Goal: Find specific page/section

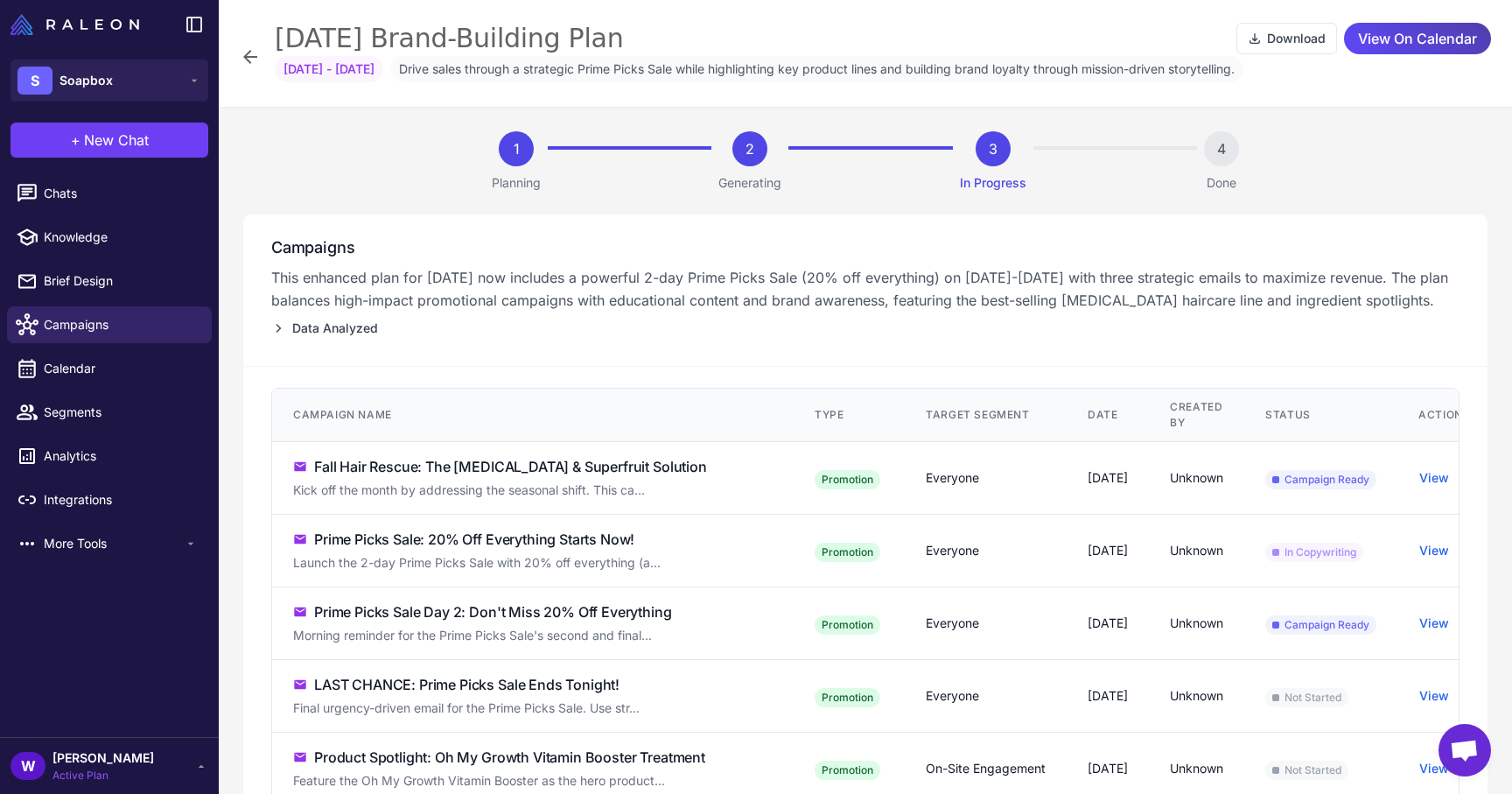
scroll to position [76, 0]
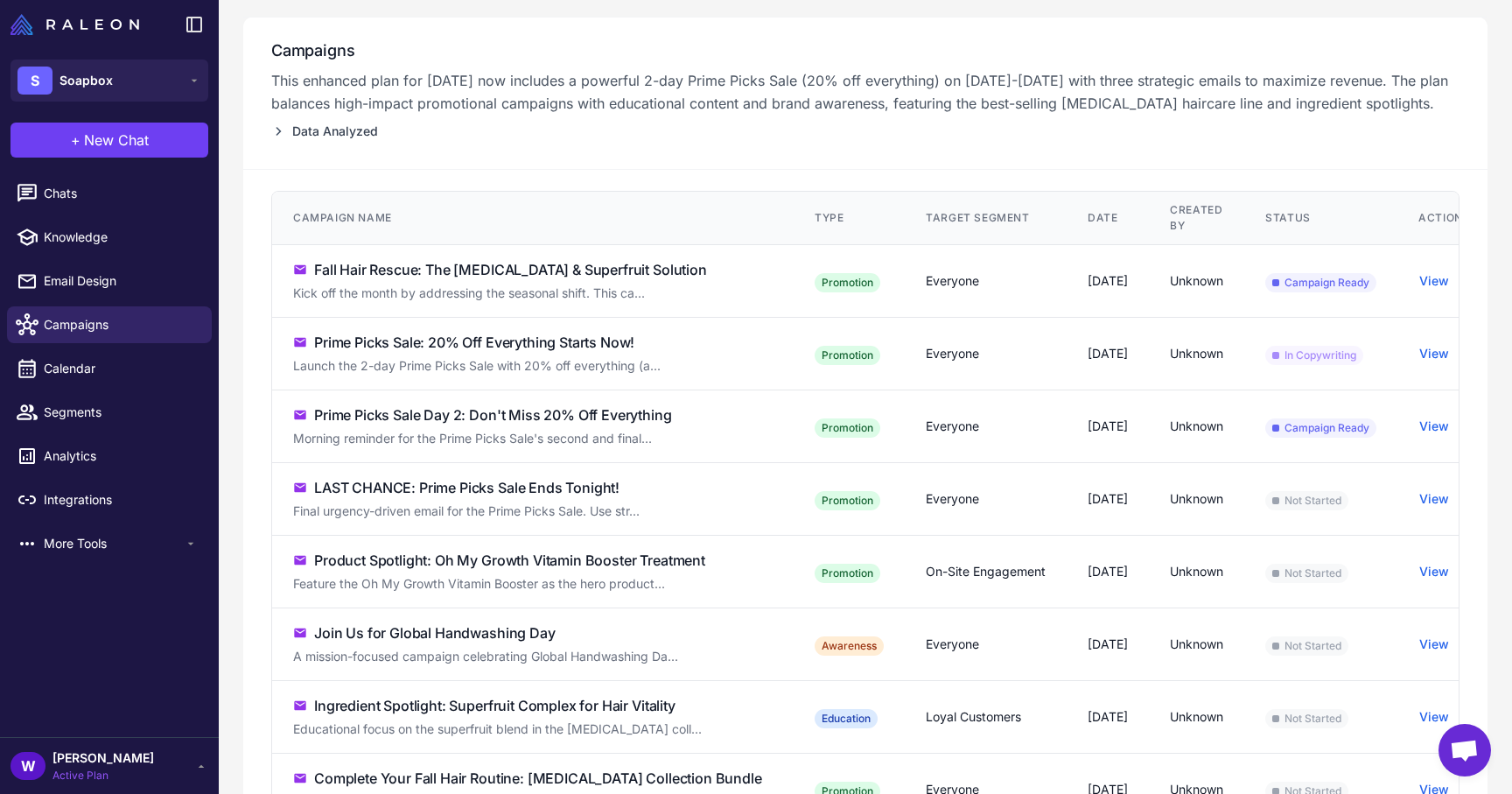
scroll to position [201, 0]
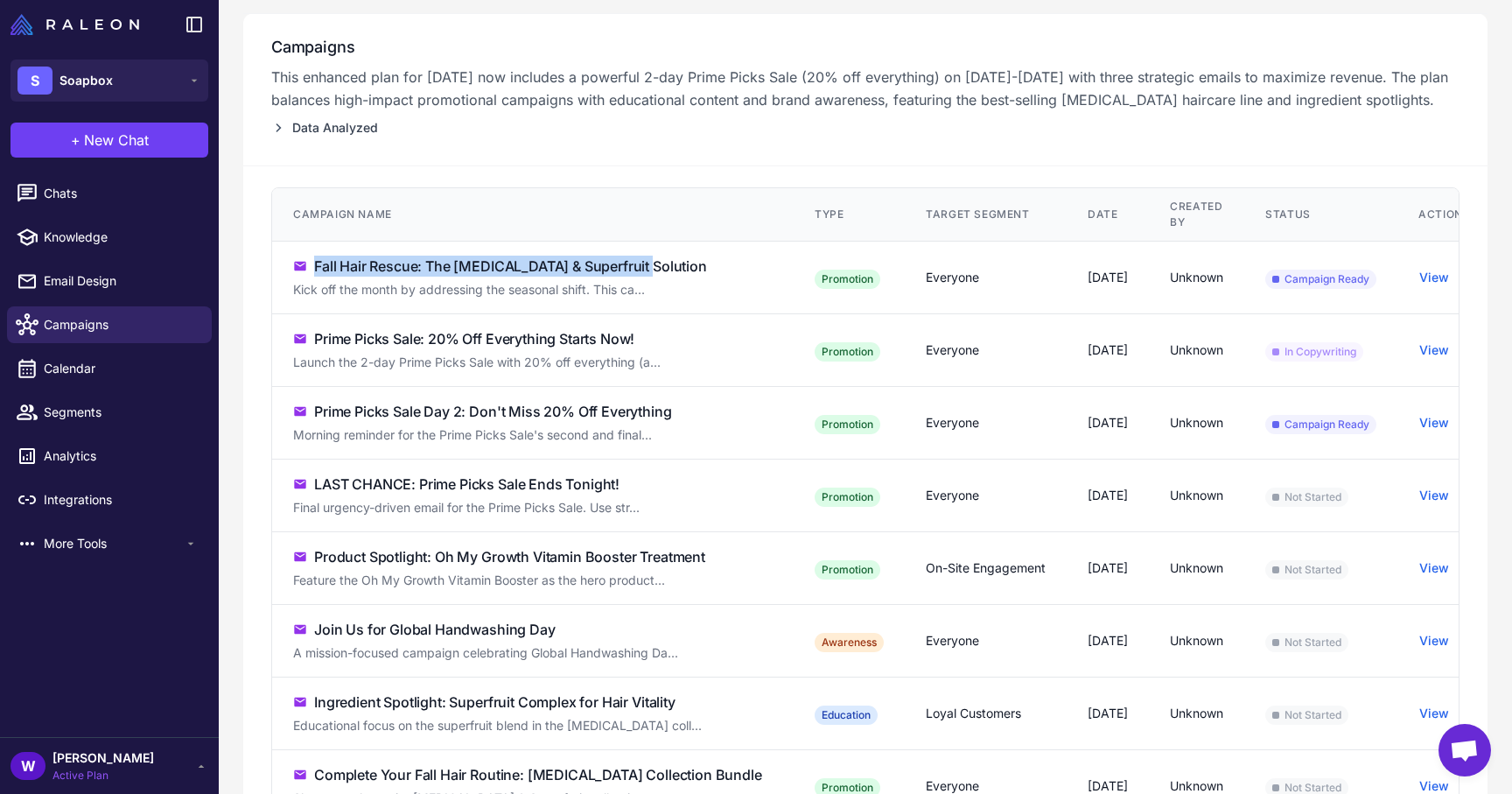
drag, startPoint x: 273, startPoint y: 264, endPoint x: 652, endPoint y: 273, distance: 379.1
click at [652, 273] on td "Fall Hair Rescue: The Biotin & Superfruit Solution Kick off the month by addres…" at bounding box center [533, 277] width 522 height 72
click at [649, 286] on div "Kick off the month by addressing the seasonal shift. This ca..." at bounding box center [533, 289] width 480 height 19
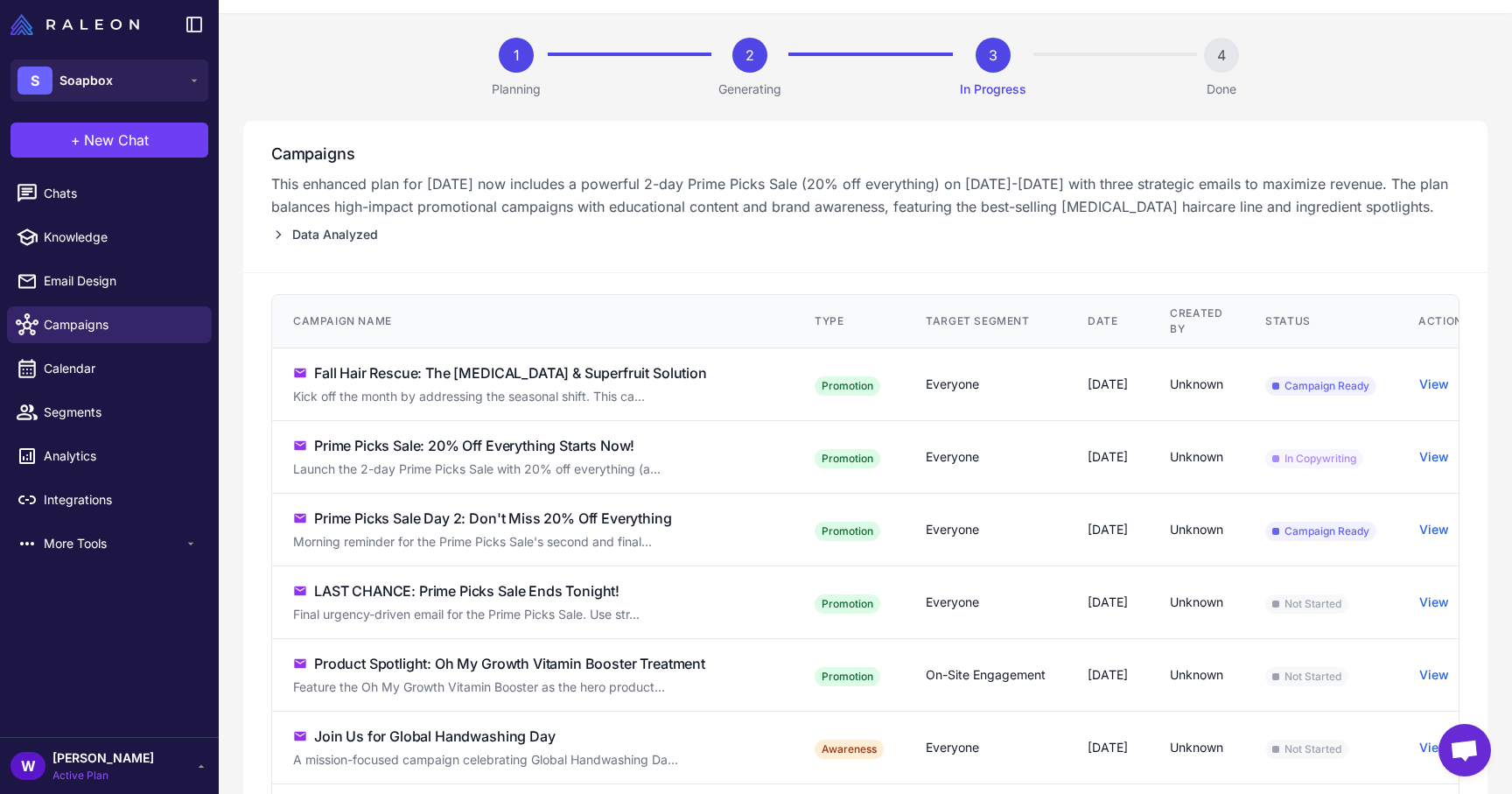
scroll to position [53, 0]
